Goal: Task Accomplishment & Management: Use online tool/utility

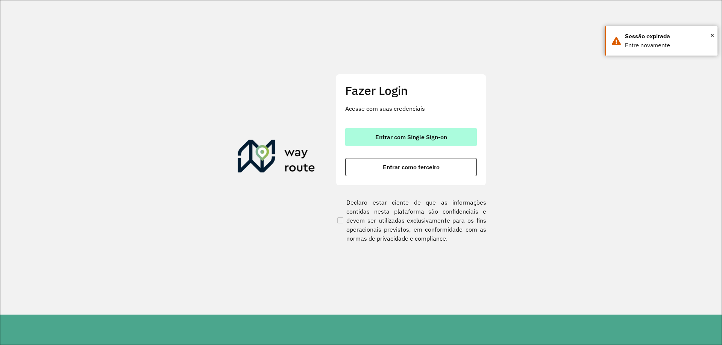
click at [421, 140] on span "Entrar com Single Sign-on" at bounding box center [411, 137] width 72 height 6
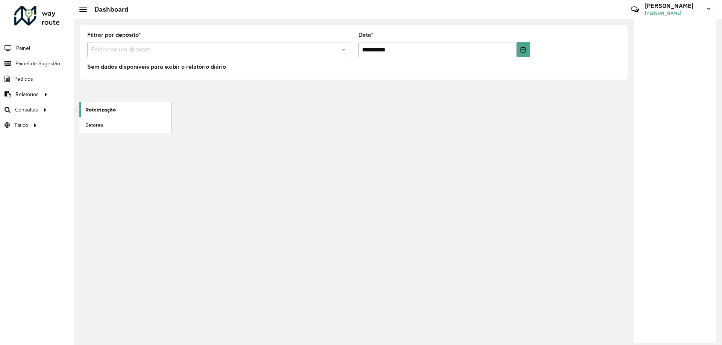
click at [149, 110] on link "Roteirização" at bounding box center [125, 109] width 92 height 15
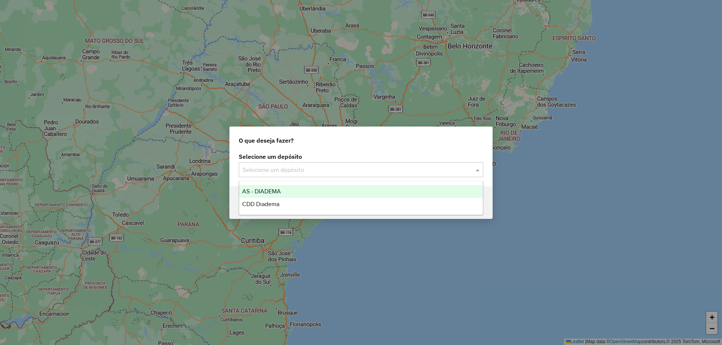
click at [303, 166] on input "text" at bounding box center [353, 170] width 222 height 9
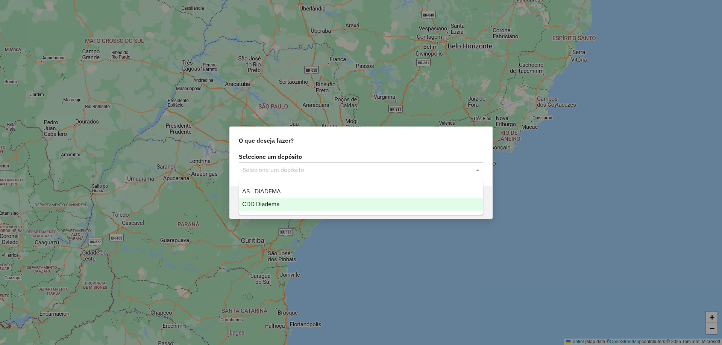
click at [270, 201] on span "CDD Diadema" at bounding box center [260, 204] width 37 height 6
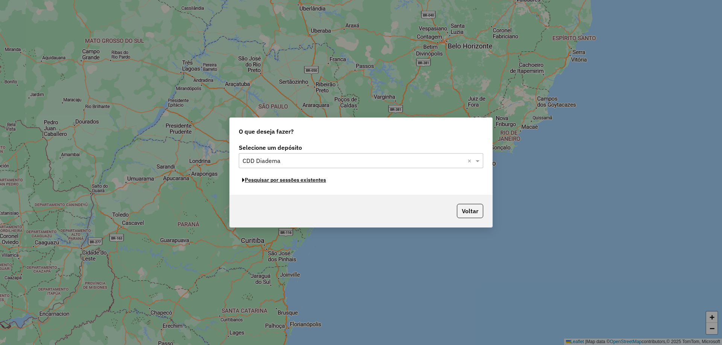
click at [287, 180] on button "Pesquisar por sessões existentes" at bounding box center [284, 180] width 91 height 12
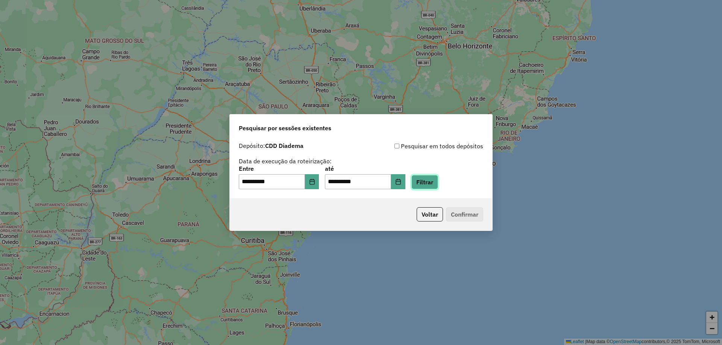
click at [434, 180] on button "Filtrar" at bounding box center [424, 182] width 27 height 14
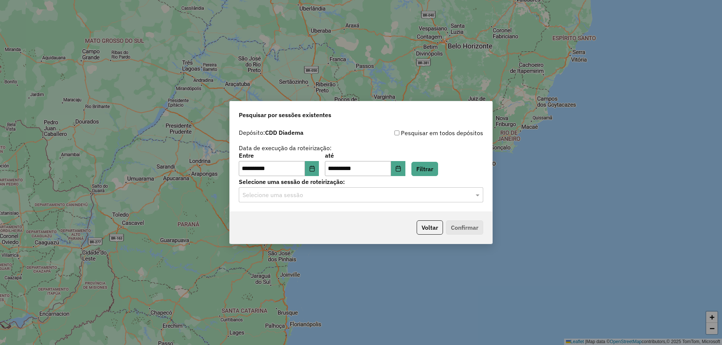
click at [305, 198] on input "text" at bounding box center [353, 195] width 222 height 9
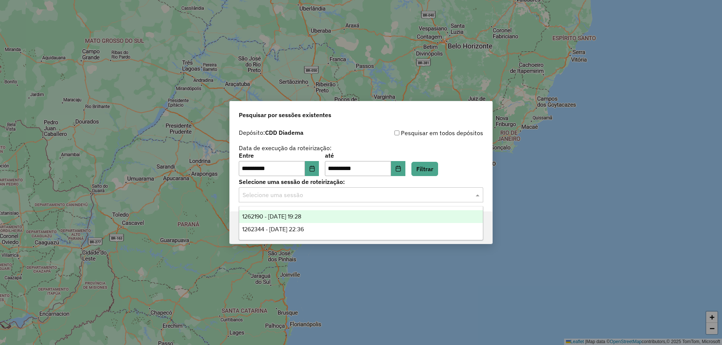
click at [295, 213] on span "1262190 - 09/09/2025 19:28" at bounding box center [271, 216] width 59 height 6
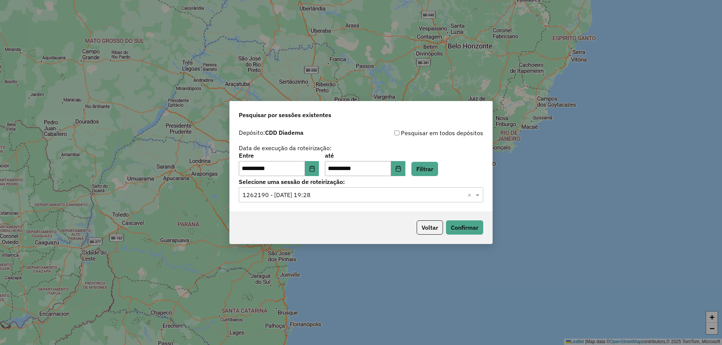
click at [449, 221] on p-footer "Voltar Confirmar" at bounding box center [448, 228] width 70 height 14
click at [453, 223] on button "Confirmar" at bounding box center [464, 228] width 37 height 14
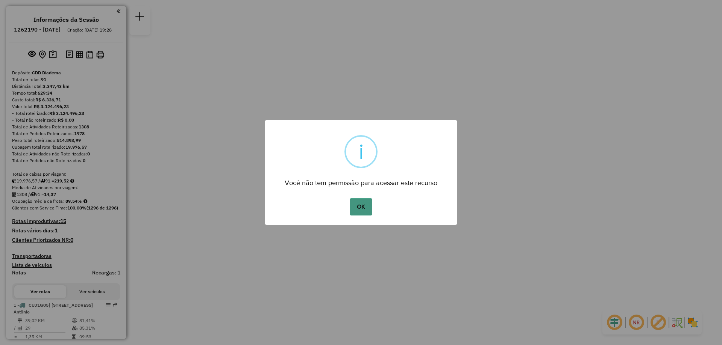
click at [360, 207] on button "OK" at bounding box center [361, 206] width 22 height 17
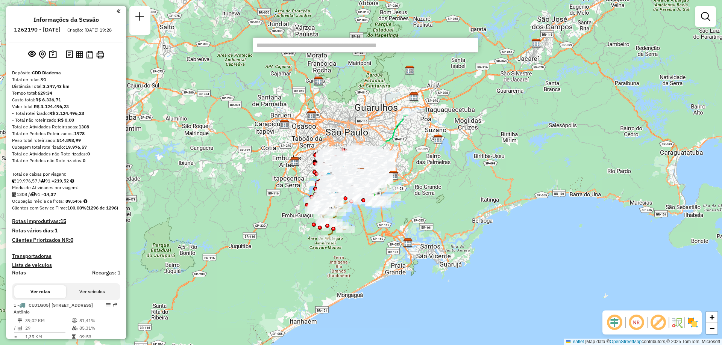
paste input "*****"
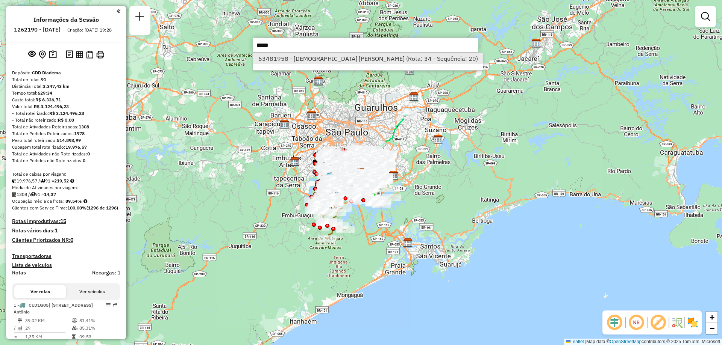
type input "*****"
click at [318, 59] on li "63481958 - DEUSDETE CEZAR OLIVE (Rota: 34 - Sequência: 20)" at bounding box center [368, 58] width 230 height 11
select select "**********"
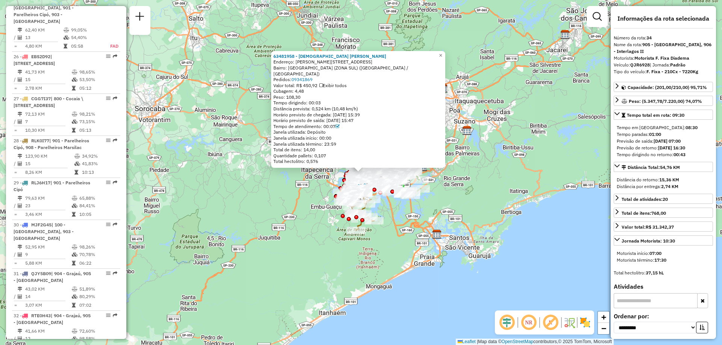
scroll to position [1848, 0]
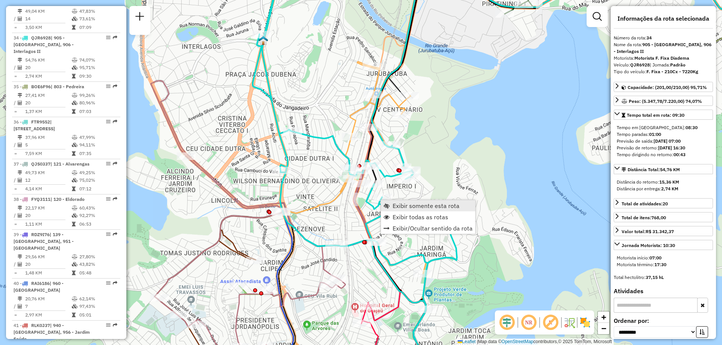
click at [395, 203] on span "Exibir somente esta rota" at bounding box center [425, 206] width 67 height 6
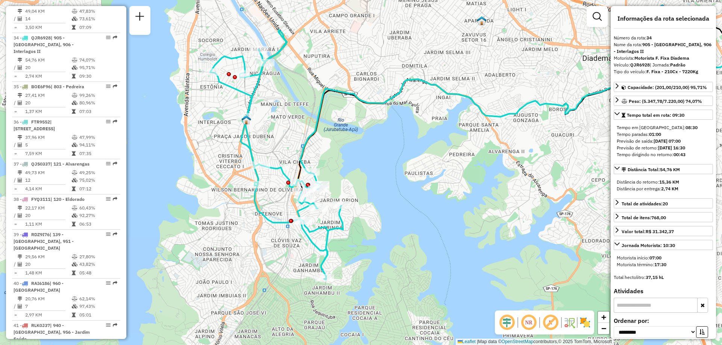
drag, startPoint x: 249, startPoint y: 238, endPoint x: 382, endPoint y: 218, distance: 134.5
click at [382, 218] on div "Janela de atendimento Grade de atendimento Capacidade Transportadoras Veículos …" at bounding box center [361, 172] width 722 height 345
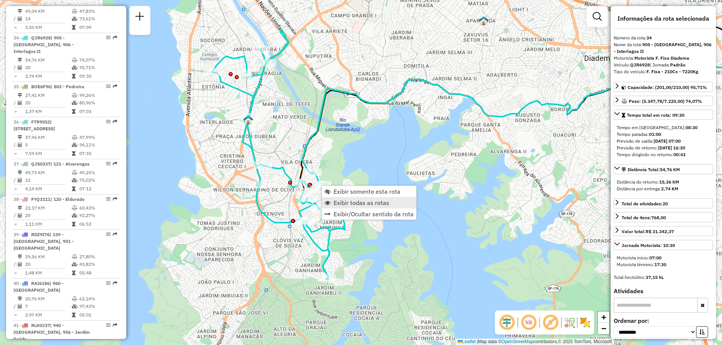
click at [341, 202] on span "Exibir todas as rotas" at bounding box center [361, 203] width 56 height 6
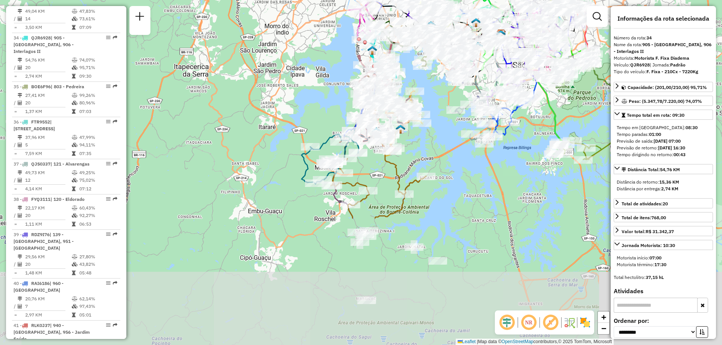
drag, startPoint x: 324, startPoint y: 272, endPoint x: 352, endPoint y: 108, distance: 166.5
click at [352, 108] on div "Rota 25 - Placa OMC5F16 63469174 - GAGUINHO BAR E MERCA Rota 30 - Placa MJF2G45…" at bounding box center [361, 172] width 722 height 345
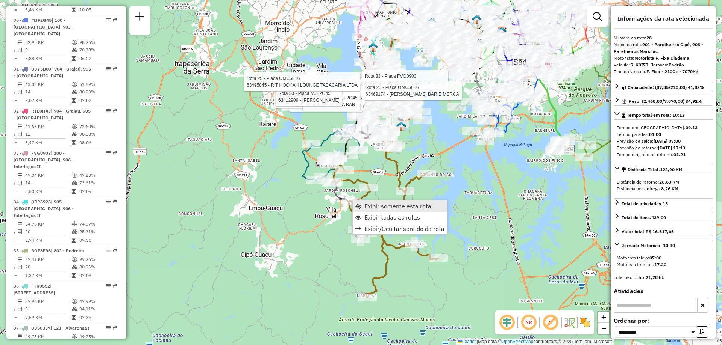
scroll to position [1595, 0]
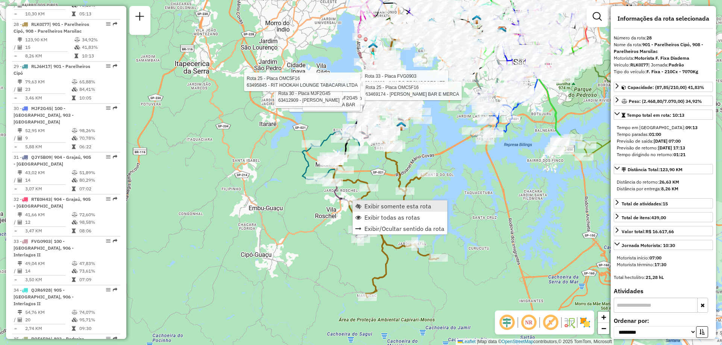
click at [396, 212] on link "Exibir somente esta rota" at bounding box center [400, 206] width 94 height 11
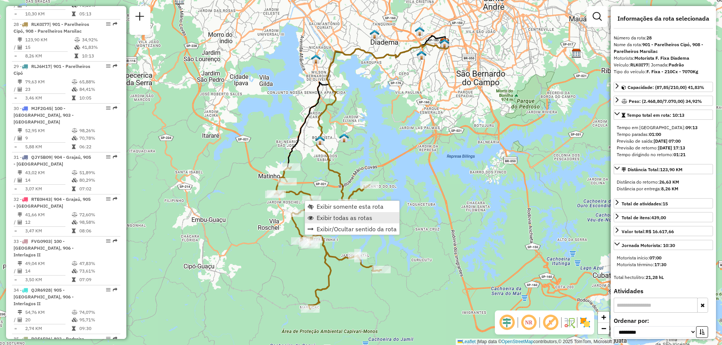
click at [336, 218] on span "Exibir todas as rotas" at bounding box center [344, 218] width 56 height 6
